Goal: Task Accomplishment & Management: Manage account settings

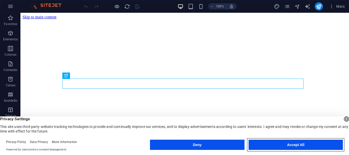
click at [298, 146] on button "Accept All" at bounding box center [296, 145] width 94 height 10
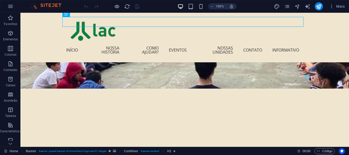
scroll to position [62, 0]
click at [38, 84] on icon at bounding box center [37, 85] width 3 height 5
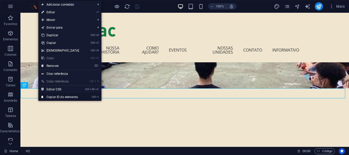
click at [57, 98] on link "Ctrl I Copiar ID do elemento" at bounding box center [60, 97] width 44 height 8
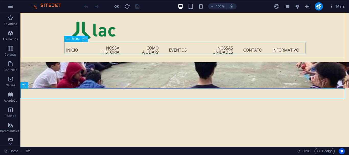
click at [85, 39] on icon at bounding box center [85, 38] width 3 height 5
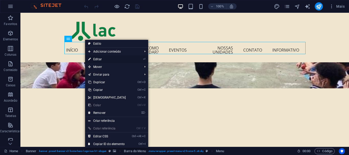
click at [97, 58] on link "⏎ Editar" at bounding box center [107, 59] width 44 height 8
select select
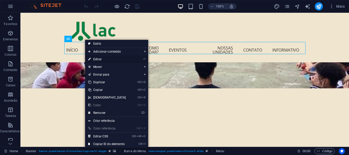
select select
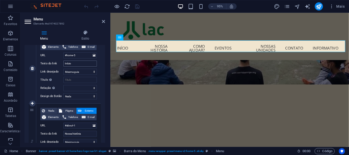
scroll to position [60, 0]
drag, startPoint x: 81, startPoint y: 126, endPoint x: 55, endPoint y: 122, distance: 25.3
click at [55, 122] on div "Nada Página Externo Elemento Telefone E-mail Página Home Subpage Legal Notice P…" at bounding box center [68, 135] width 57 height 54
paste input "ed-1015648390"
type input "#ed-1015648390"
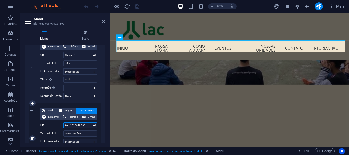
select select
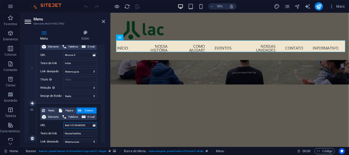
select select
type input "#ed-1015648390"
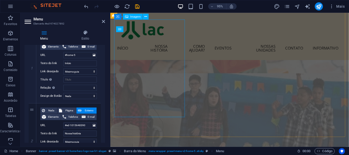
scroll to position [673, 0]
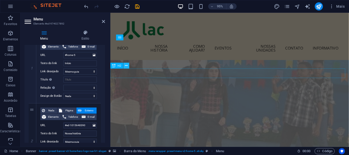
click at [127, 65] on icon at bounding box center [126, 65] width 3 height 5
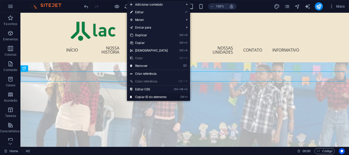
click at [151, 97] on link "Ctrl I Copiar ID do elemento" at bounding box center [149, 97] width 44 height 8
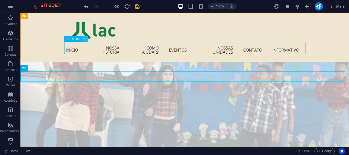
click at [85, 39] on icon at bounding box center [85, 38] width 3 height 5
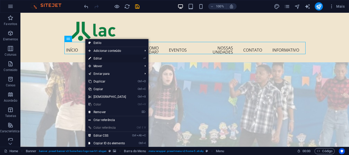
click at [97, 57] on link "⏎ Editar" at bounding box center [107, 59] width 44 height 8
select select
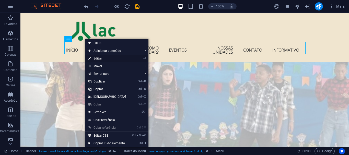
select select
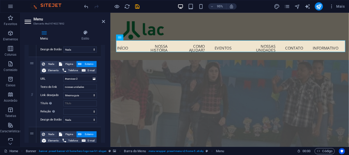
scroll to position [318, 0]
drag, startPoint x: 85, startPoint y: 79, endPoint x: 52, endPoint y: 77, distance: 32.8
click at [52, 77] on div "URL #services-2" at bounding box center [68, 79] width 57 height 6
paste input "ed-1015648459"
type input "#ed-1015648459"
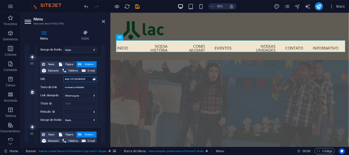
select select
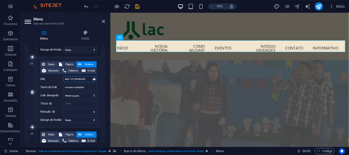
select select
type input "#ed-1015648459"
click at [101, 84] on div "1 Nada Página Externo Elemento Telefone E-mail Página Home Subpage Legal Notice…" at bounding box center [65, 22] width 81 height 500
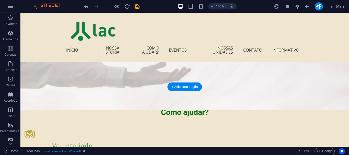
scroll to position [1087, 0]
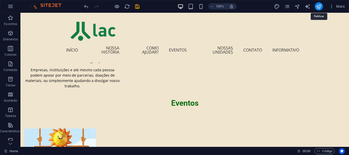
click at [321, 6] on icon "publish" at bounding box center [319, 7] width 6 height 6
checkbox input "false"
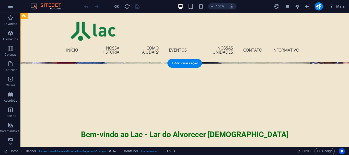
scroll to position [87, 0]
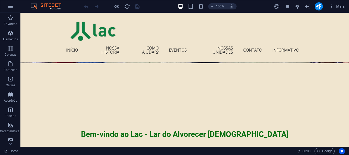
click at [124, 2] on div "100% Mais" at bounding box center [174, 6] width 349 height 12
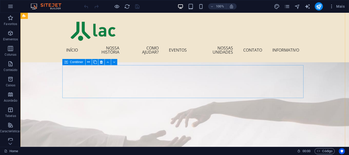
scroll to position [807, 0]
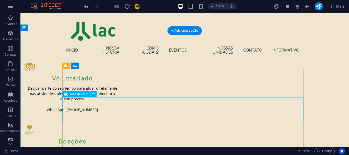
scroll to position [942, 0]
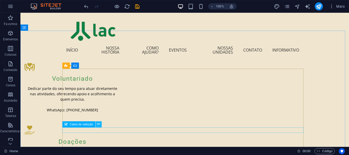
click at [98, 125] on icon at bounding box center [98, 124] width 3 height 5
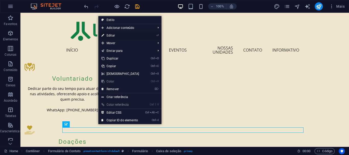
click at [110, 35] on link "⏎ Editar" at bounding box center [120, 36] width 44 height 8
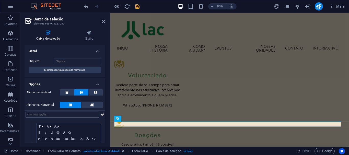
scroll to position [27, 0]
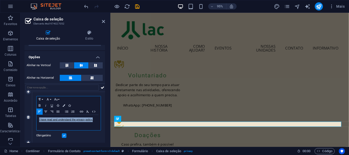
drag, startPoint x: 95, startPoint y: 121, endPoint x: 39, endPoint y: 121, distance: 56.5
click at [39, 121] on div "I have read and understand the privacy policy." at bounding box center [69, 122] width 64 height 15
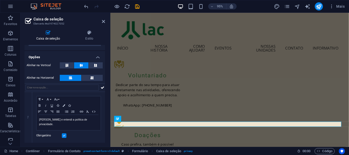
click at [109, 131] on div "Caixa de seleção Estilo Geral Etiqueta Mostrar configurações do formulário Opçõ…" at bounding box center [64, 86] width 89 height 121
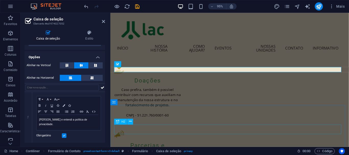
scroll to position [1000, 0]
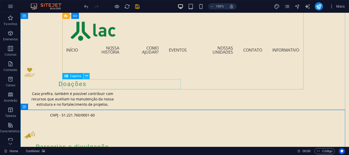
click at [86, 76] on icon at bounding box center [86, 75] width 3 height 5
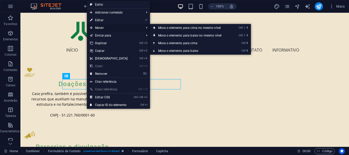
click at [102, 24] on span "Mover" at bounding box center [114, 28] width 55 height 8
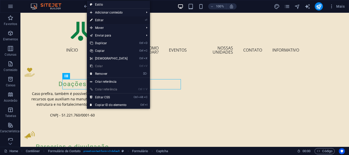
click at [96, 21] on link "⏎ Editar" at bounding box center [109, 20] width 44 height 8
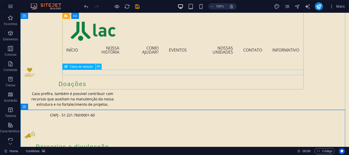
click at [98, 68] on icon at bounding box center [98, 66] width 3 height 5
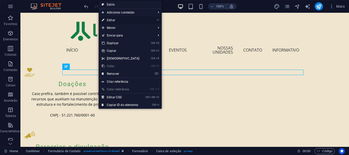
click at [109, 19] on link "⏎ Editar" at bounding box center [121, 20] width 44 height 8
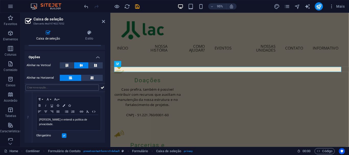
scroll to position [27, 0]
click at [44, 118] on p "[PERSON_NAME] e entendi a política de privacidade." at bounding box center [68, 122] width 59 height 9
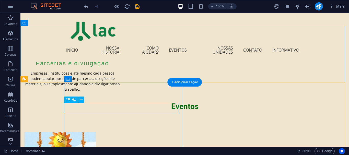
scroll to position [1084, 0]
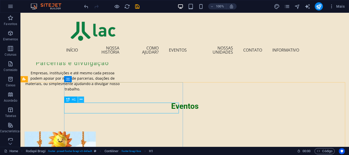
click at [80, 99] on icon at bounding box center [81, 99] width 3 height 5
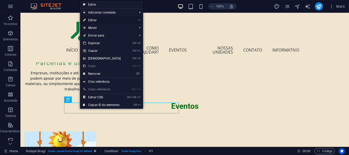
click at [93, 18] on link "⏎ Editar" at bounding box center [102, 20] width 44 height 8
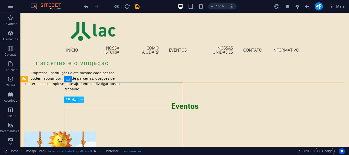
click at [81, 100] on icon at bounding box center [81, 99] width 3 height 5
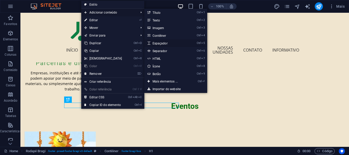
click at [167, 44] on link "Ctrl 5 Espaçador" at bounding box center [166, 43] width 44 height 8
select select "px"
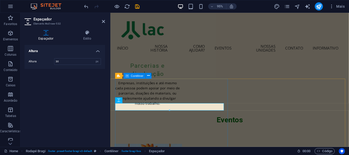
type input "30"
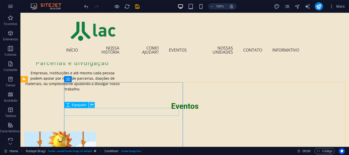
click at [92, 104] on icon at bounding box center [92, 104] width 3 height 5
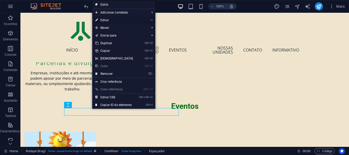
click at [103, 21] on link "⏎ Editar" at bounding box center [114, 20] width 44 height 8
select select "px"
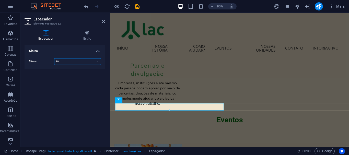
click at [61, 60] on input "30" at bounding box center [77, 62] width 46 height 6
type input "3"
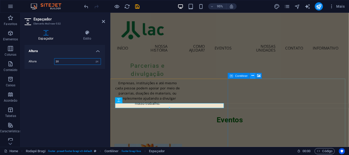
type input "20"
click at [253, 77] on icon at bounding box center [253, 75] width 3 height 5
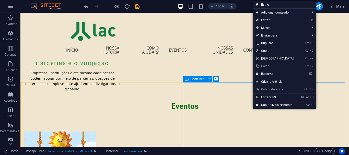
click at [198, 79] on span "Contêiner" at bounding box center [197, 79] width 13 height 3
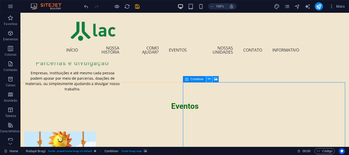
click at [209, 78] on icon at bounding box center [209, 78] width 3 height 5
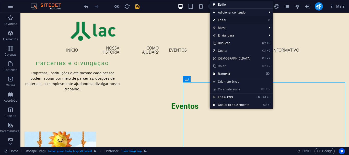
click at [220, 19] on link "⏎ Editar" at bounding box center [232, 20] width 44 height 8
select select "px"
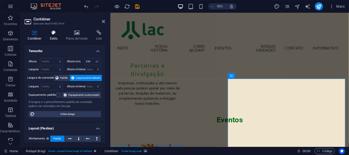
click at [55, 33] on icon at bounding box center [54, 32] width 14 height 5
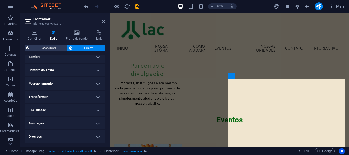
scroll to position [129, 0]
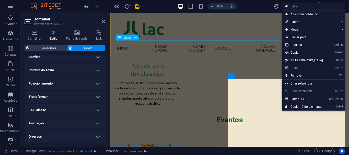
click at [277, 46] on nav "[DEMOGRAPHIC_DATA] Nossa história Como ajudar? Eventos nossas unidades Contato …" at bounding box center [236, 50] width 237 height 16
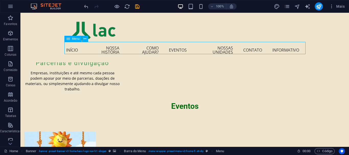
click at [269, 44] on nav "[DEMOGRAPHIC_DATA] Nossa história Como ajudar? Eventos nossas unidades Contato …" at bounding box center [184, 50] width 237 height 16
click at [175, 80] on div "+ Adicionar seção" at bounding box center [185, 82] width 35 height 9
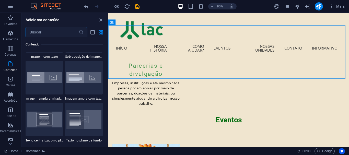
scroll to position [1009, 0]
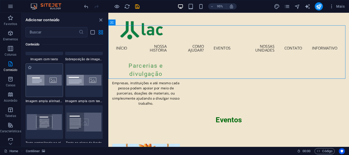
click at [52, 84] on img at bounding box center [44, 80] width 35 height 11
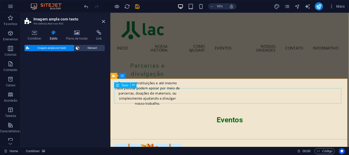
select select "%"
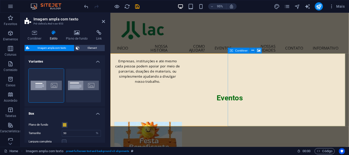
scroll to position [1104, 0]
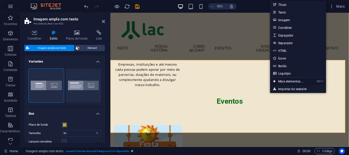
click at [293, 79] on link "Ctrl ⏎ Mais elementos ..." at bounding box center [288, 82] width 37 height 8
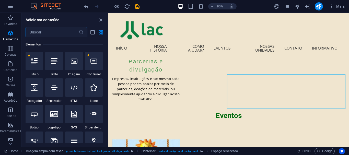
scroll to position [54, 0]
click at [44, 34] on input "text" at bounding box center [52, 32] width 53 height 10
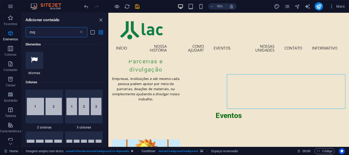
scroll to position [0, 0]
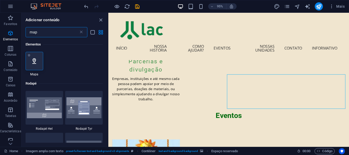
type input "map"
click at [35, 58] on icon at bounding box center [34, 61] width 7 height 7
select select "1"
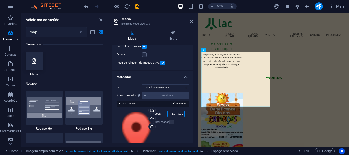
scroll to position [0, 59]
drag, startPoint x: 176, startPoint y: 114, endPoint x: 189, endPoint y: 114, distance: 13.3
click at [189, 114] on div "Centro Não centralizar Centralizar marcadores Marcadores de centro e zoom Novo …" at bounding box center [153, 127] width 81 height 94
click at [176, 114] on input "Endereço: [STREET_ADDRESS]" at bounding box center [176, 114] width 17 height 6
drag, startPoint x: 375, startPoint y: 126, endPoint x: 199, endPoint y: 182, distance: 184.9
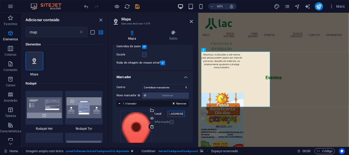
drag, startPoint x: 166, startPoint y: 115, endPoint x: 185, endPoint y: 113, distance: 18.8
click at [185, 113] on div "Arraste os arquivos aqui, clique para escolher os arquivos ou selecione os arqu…" at bounding box center [153, 138] width 72 height 63
type input "[GEOGRAPHIC_DATA]"
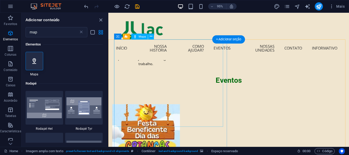
scroll to position [1125, 0]
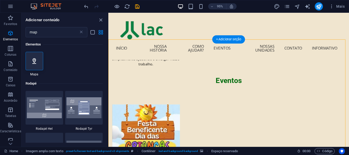
drag, startPoint x: 174, startPoint y: 97, endPoint x: 255, endPoint y: 113, distance: 82.2
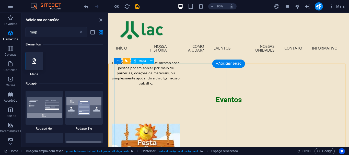
scroll to position [1089, 0]
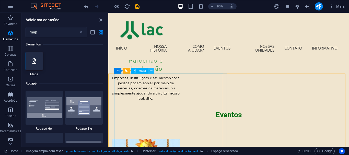
click at [151, 71] on icon at bounding box center [151, 70] width 3 height 5
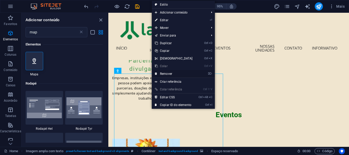
click at [170, 72] on link "⌦ Remover" at bounding box center [174, 74] width 44 height 8
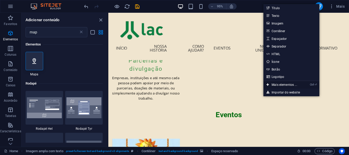
click at [288, 85] on link "Ctrl ⏎ Mais elementos ..." at bounding box center [282, 85] width 37 height 8
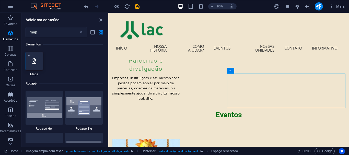
click at [34, 63] on icon at bounding box center [34, 61] width 7 height 7
click at [101, 20] on icon "close panel" at bounding box center [101, 20] width 6 height 6
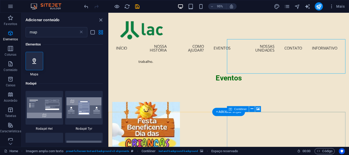
scroll to position [1098, 0]
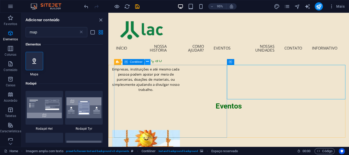
click at [147, 62] on icon at bounding box center [148, 61] width 3 height 5
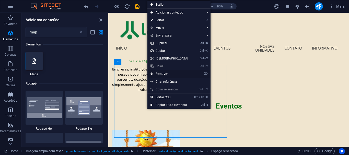
click at [160, 74] on link "⌦ Remover" at bounding box center [170, 74] width 44 height 8
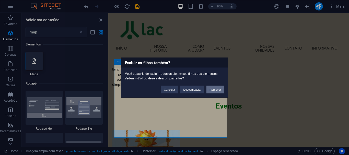
click at [210, 88] on button "Remover" at bounding box center [216, 90] width 18 height 8
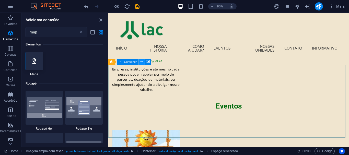
click at [142, 63] on icon at bounding box center [142, 61] width 3 height 5
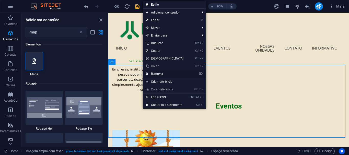
click at [162, 74] on link "⌦ Remover" at bounding box center [165, 74] width 44 height 8
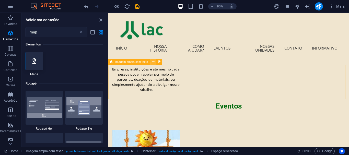
click at [153, 62] on icon at bounding box center [153, 61] width 3 height 5
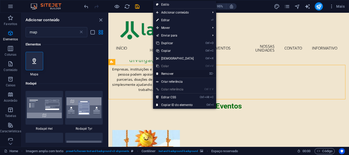
click at [163, 73] on link "⌦ Remover" at bounding box center [175, 74] width 44 height 8
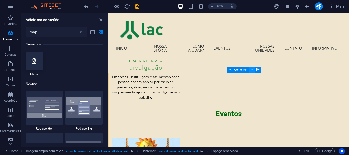
click at [253, 69] on icon at bounding box center [252, 69] width 3 height 5
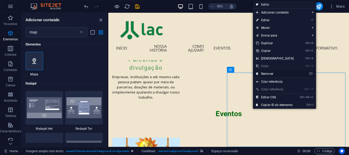
click at [264, 73] on link "⌦ Remover" at bounding box center [275, 74] width 44 height 8
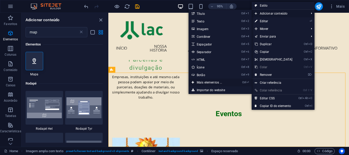
click at [201, 83] on link "Ctrl ⏎ Mais elementos ..." at bounding box center [211, 83] width 44 height 8
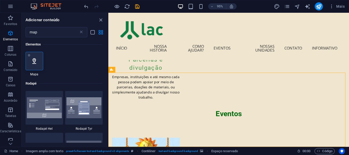
click at [36, 60] on icon at bounding box center [34, 61] width 7 height 7
click at [101, 19] on icon "close panel" at bounding box center [101, 20] width 6 height 6
click at [99, 19] on icon "close panel" at bounding box center [101, 20] width 6 height 6
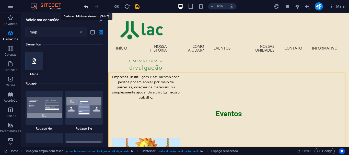
click at [85, 6] on icon "undo" at bounding box center [86, 7] width 6 height 6
click at [84, 6] on icon "undo" at bounding box center [86, 7] width 6 height 6
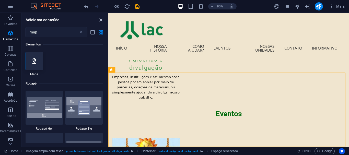
click at [100, 21] on icon "close panel" at bounding box center [101, 20] width 6 height 6
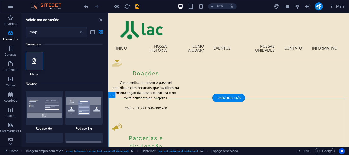
scroll to position [909, 0]
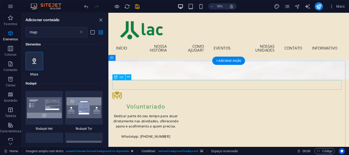
click at [127, 75] on icon at bounding box center [128, 77] width 3 height 5
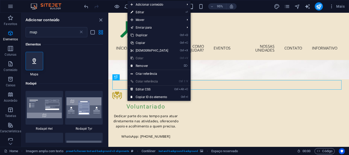
click at [135, 12] on link "⏎ Editar" at bounding box center [150, 12] width 44 height 8
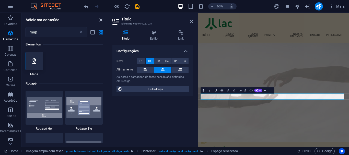
click at [100, 19] on icon "close panel" at bounding box center [101, 20] width 6 height 6
drag, startPoint x: 191, startPoint y: 21, endPoint x: 188, endPoint y: 19, distance: 3.8
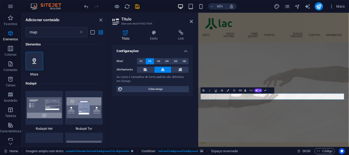
click at [188, 19] on h2 "Título" at bounding box center [157, 19] width 72 height 5
click at [192, 21] on icon at bounding box center [191, 21] width 3 height 4
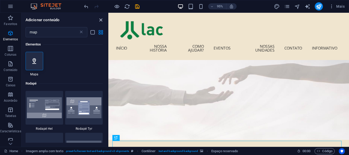
click at [99, 18] on icon "close panel" at bounding box center [101, 20] width 6 height 6
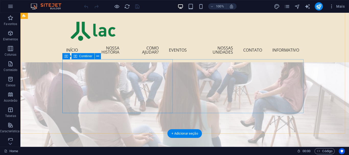
scroll to position [331, 0]
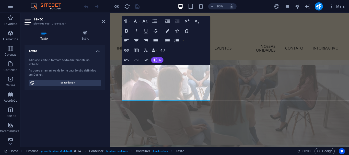
click at [211, 117] on figure at bounding box center [235, 119] width 251 height 304
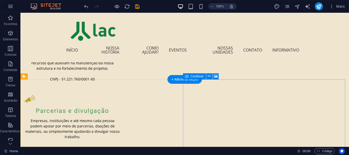
scroll to position [1087, 0]
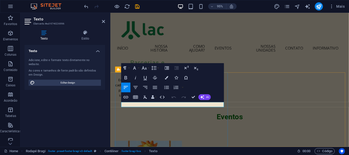
scroll to position [1080, 0]
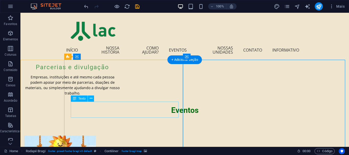
scroll to position [1103, 0]
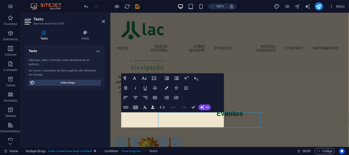
scroll to position [1080, 0]
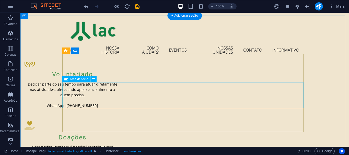
scroll to position [946, 0]
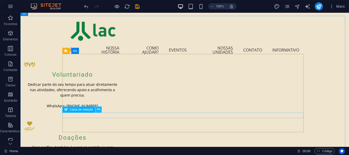
click at [98, 109] on icon at bounding box center [98, 109] width 3 height 5
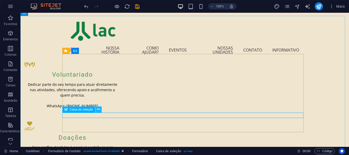
click at [98, 110] on icon at bounding box center [98, 109] width 3 height 5
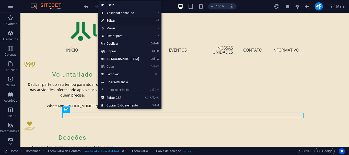
click at [111, 19] on link "⏎ Editar" at bounding box center [120, 21] width 44 height 8
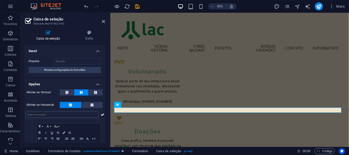
scroll to position [27, 0]
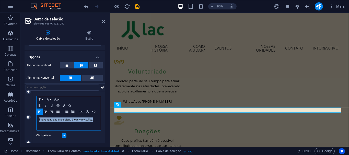
drag, startPoint x: 96, startPoint y: 120, endPoint x: 37, endPoint y: 122, distance: 58.3
click at [37, 122] on div "I have read and understand the privacy policy." at bounding box center [69, 122] width 64 height 15
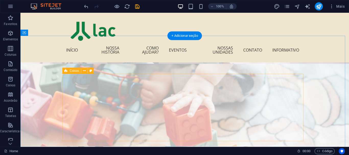
scroll to position [429, 0]
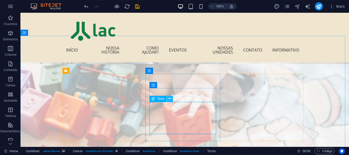
click at [169, 99] on icon at bounding box center [170, 98] width 3 height 5
click at [169, 97] on icon at bounding box center [170, 98] width 3 height 5
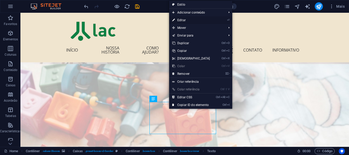
click at [181, 19] on link "⏎ Editar" at bounding box center [191, 20] width 44 height 8
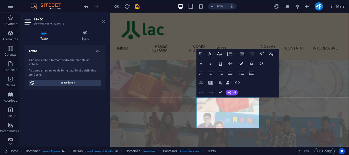
click at [103, 21] on icon at bounding box center [103, 21] width 3 height 4
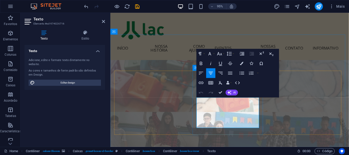
click at [103, 20] on icon at bounding box center [103, 21] width 3 height 4
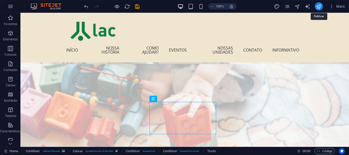
click at [319, 7] on icon "publish" at bounding box center [319, 7] width 6 height 6
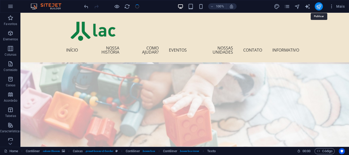
checkbox input "false"
